Goal: Check status: Check status

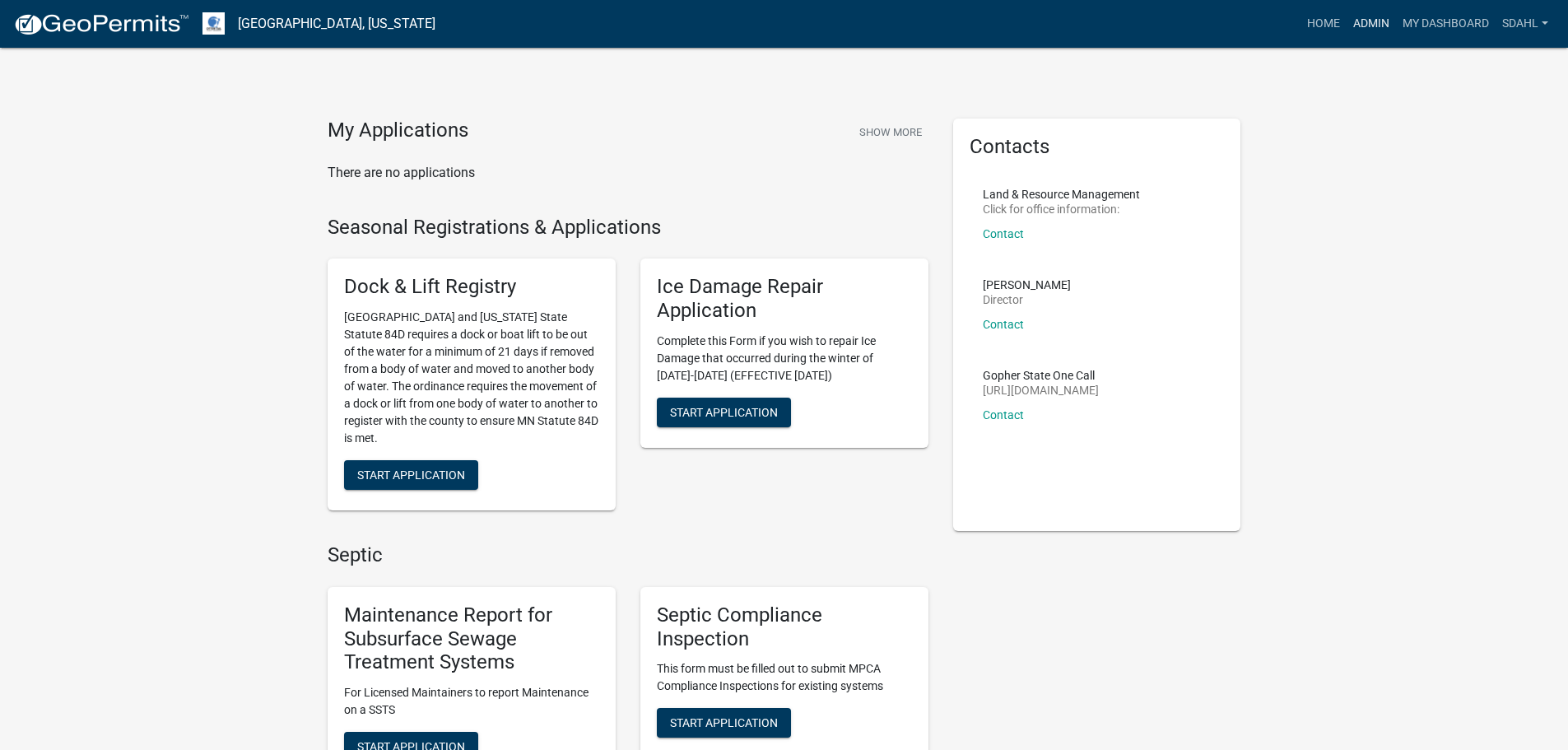
click at [1359, 21] on link "Admin" at bounding box center [1372, 24] width 50 height 31
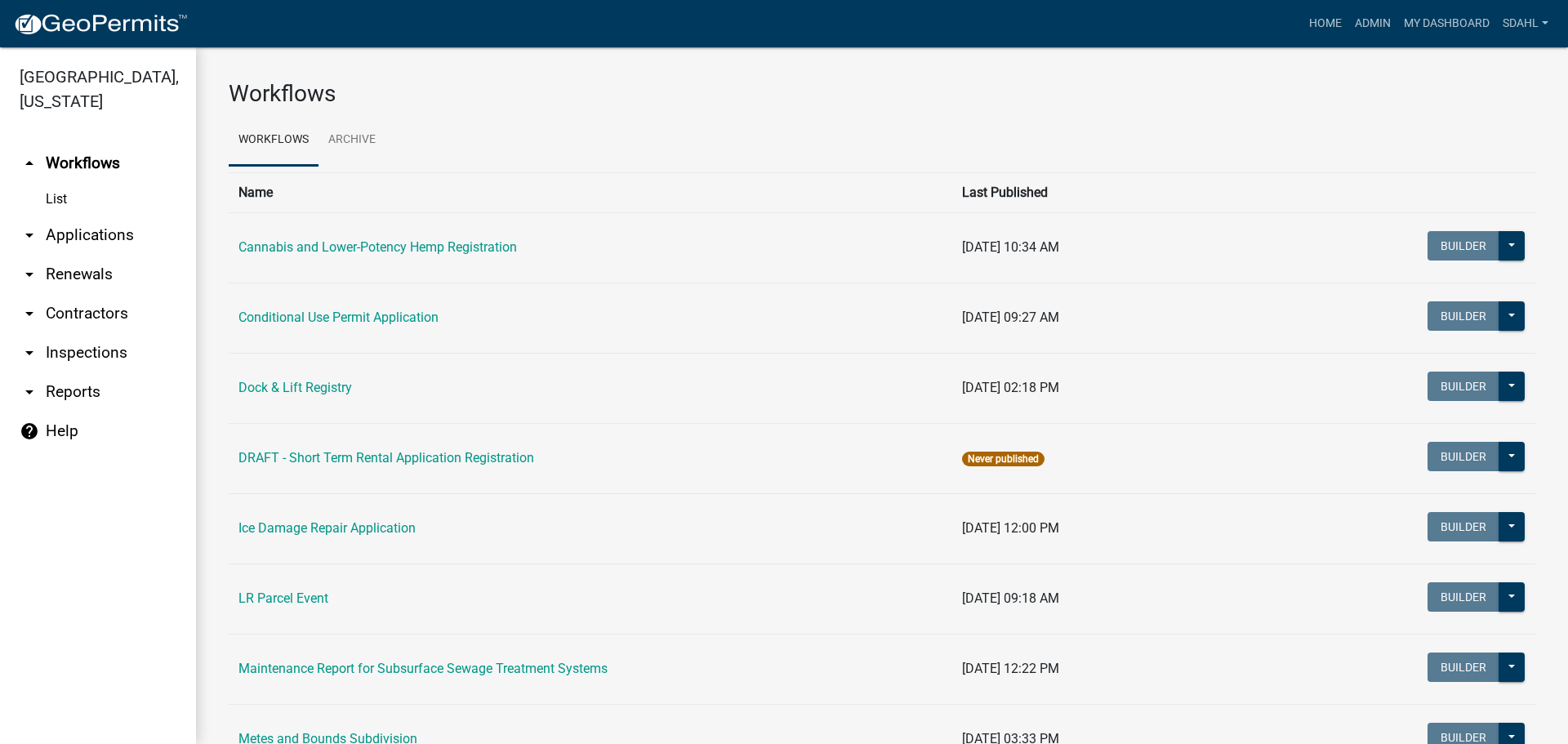
click at [80, 228] on link "arrow_drop_down Applications" at bounding box center [98, 235] width 196 height 40
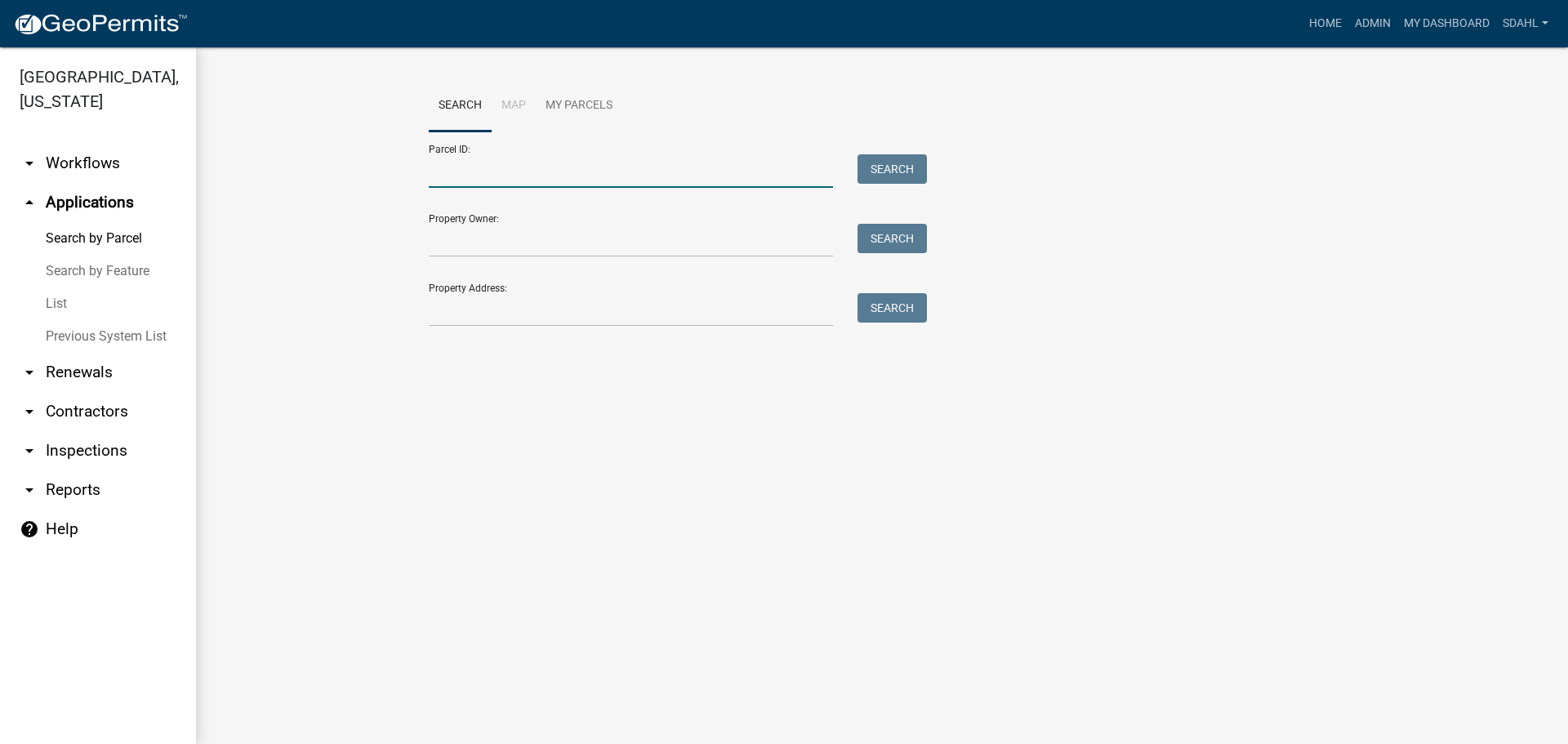
click at [622, 173] on input "Parcel ID:" at bounding box center [631, 170] width 404 height 33
paste input "23000170129001"
type input "23000170129001"
drag, startPoint x: 895, startPoint y: 166, endPoint x: 859, endPoint y: 192, distance: 44.4
click at [895, 165] on button "Search" at bounding box center [892, 168] width 69 height 29
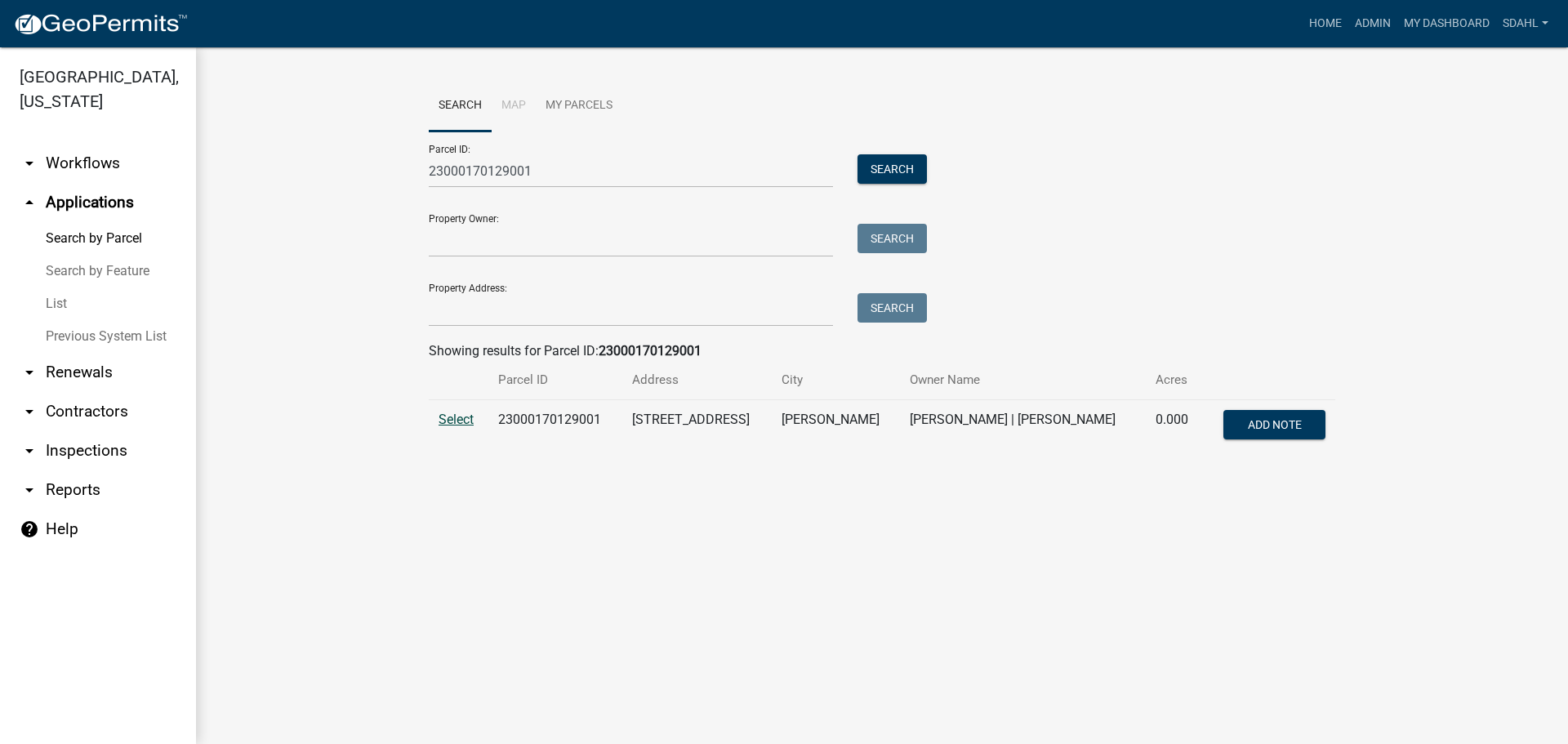
click at [453, 421] on span "Select" at bounding box center [455, 419] width 35 height 15
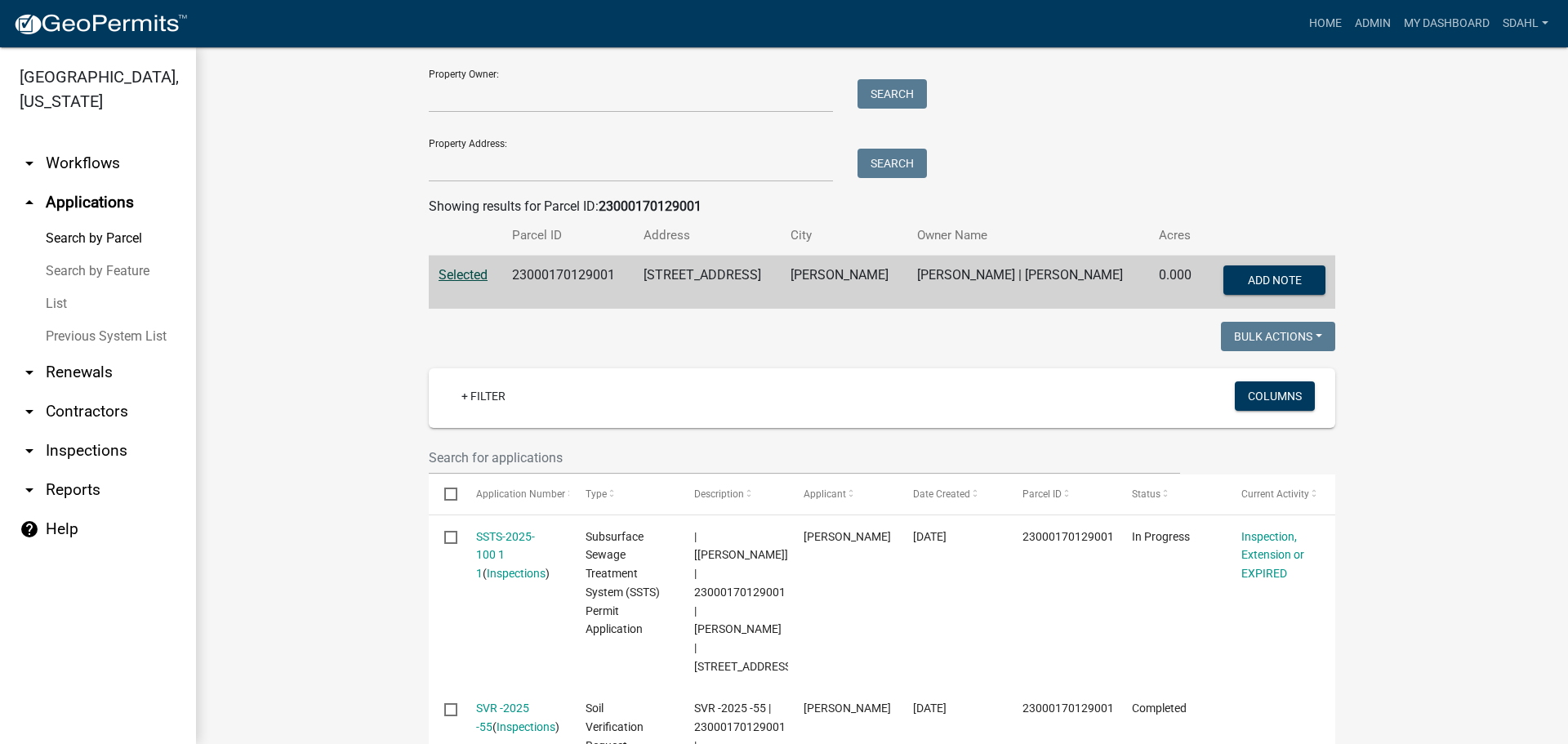
scroll to position [290, 0]
